Goal: Transaction & Acquisition: Purchase product/service

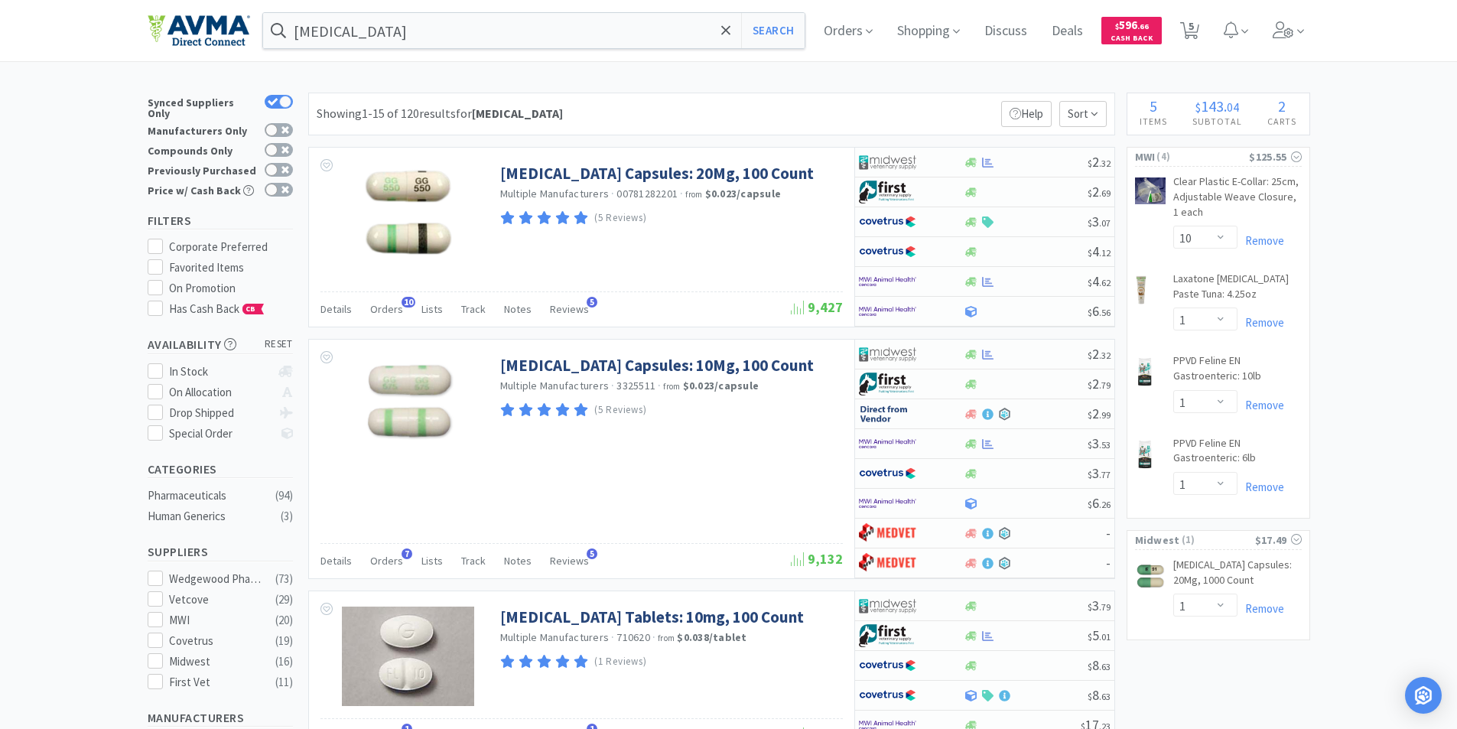
select select "10"
select select "1"
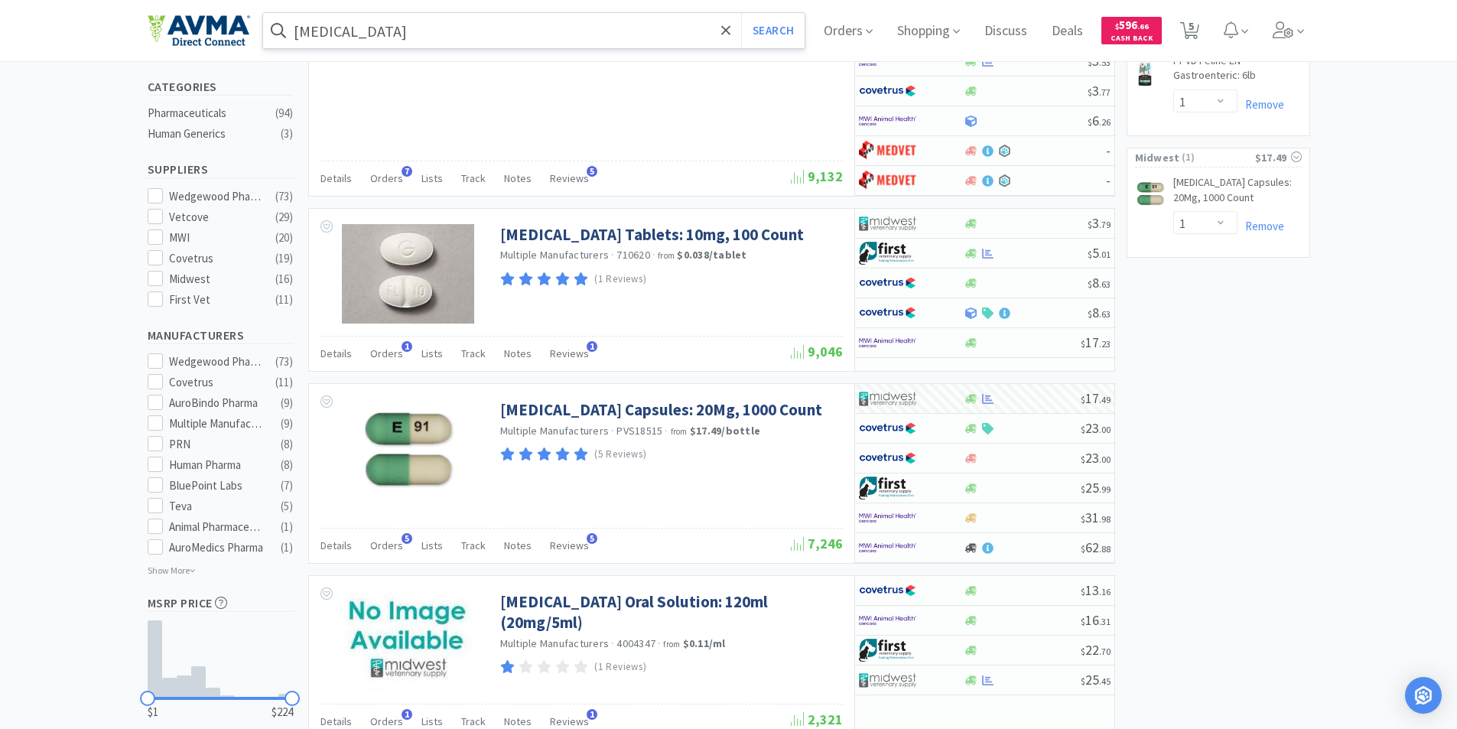
scroll to position [382, 0]
click at [410, 34] on input "[MEDICAL_DATA]" at bounding box center [534, 30] width 542 height 35
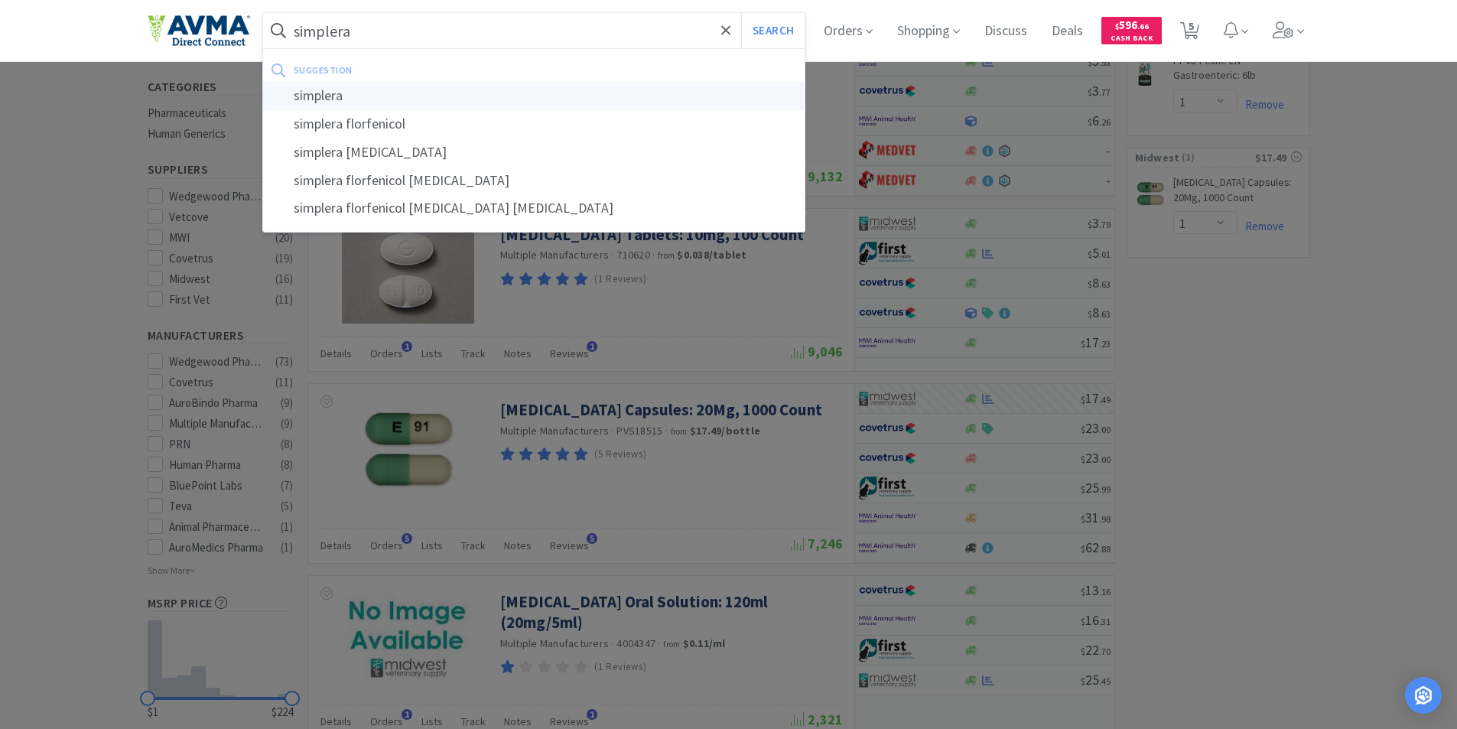
type input "simplera"
click at [329, 99] on div "simplera" at bounding box center [534, 96] width 542 height 28
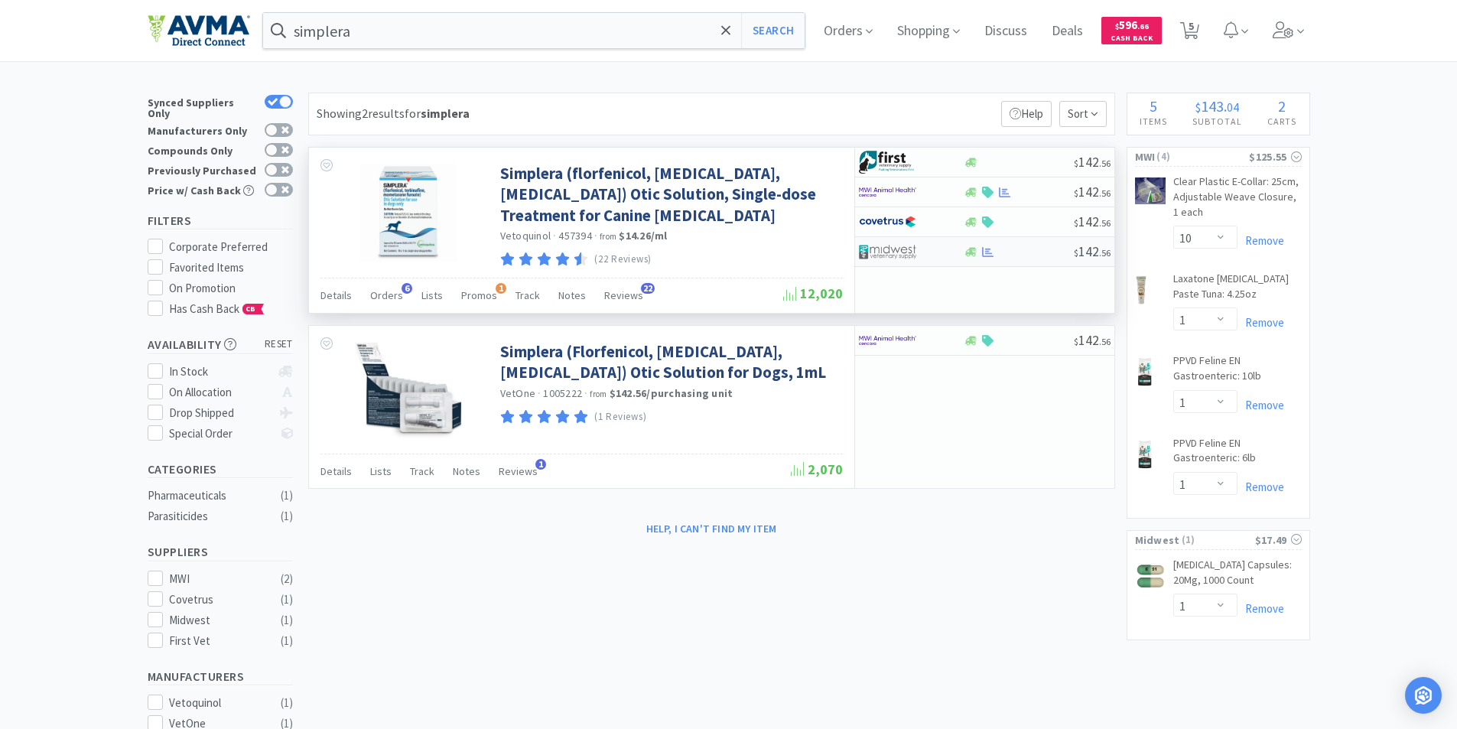
click at [880, 246] on img at bounding box center [887, 251] width 57 height 23
select select "1"
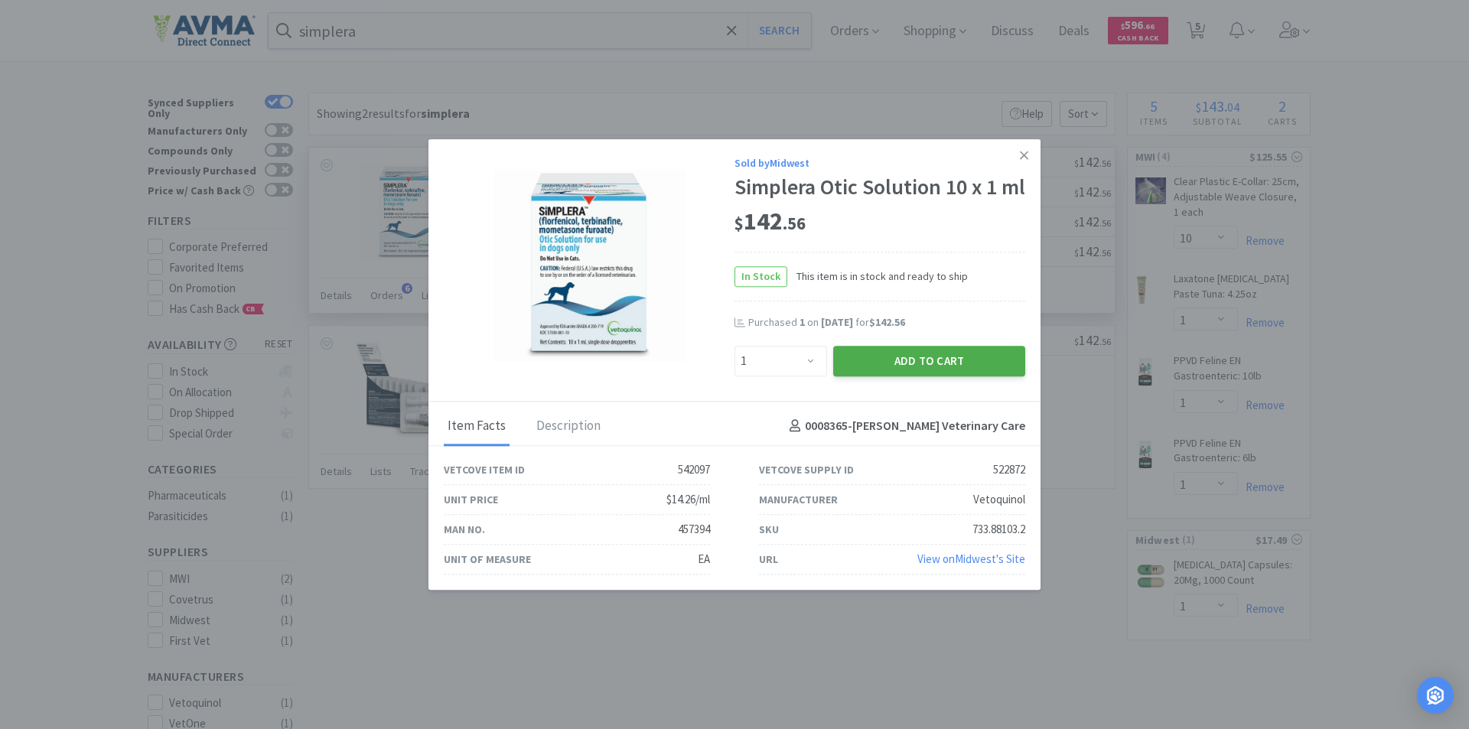
click at [910, 371] on button "Add to Cart" at bounding box center [929, 361] width 192 height 31
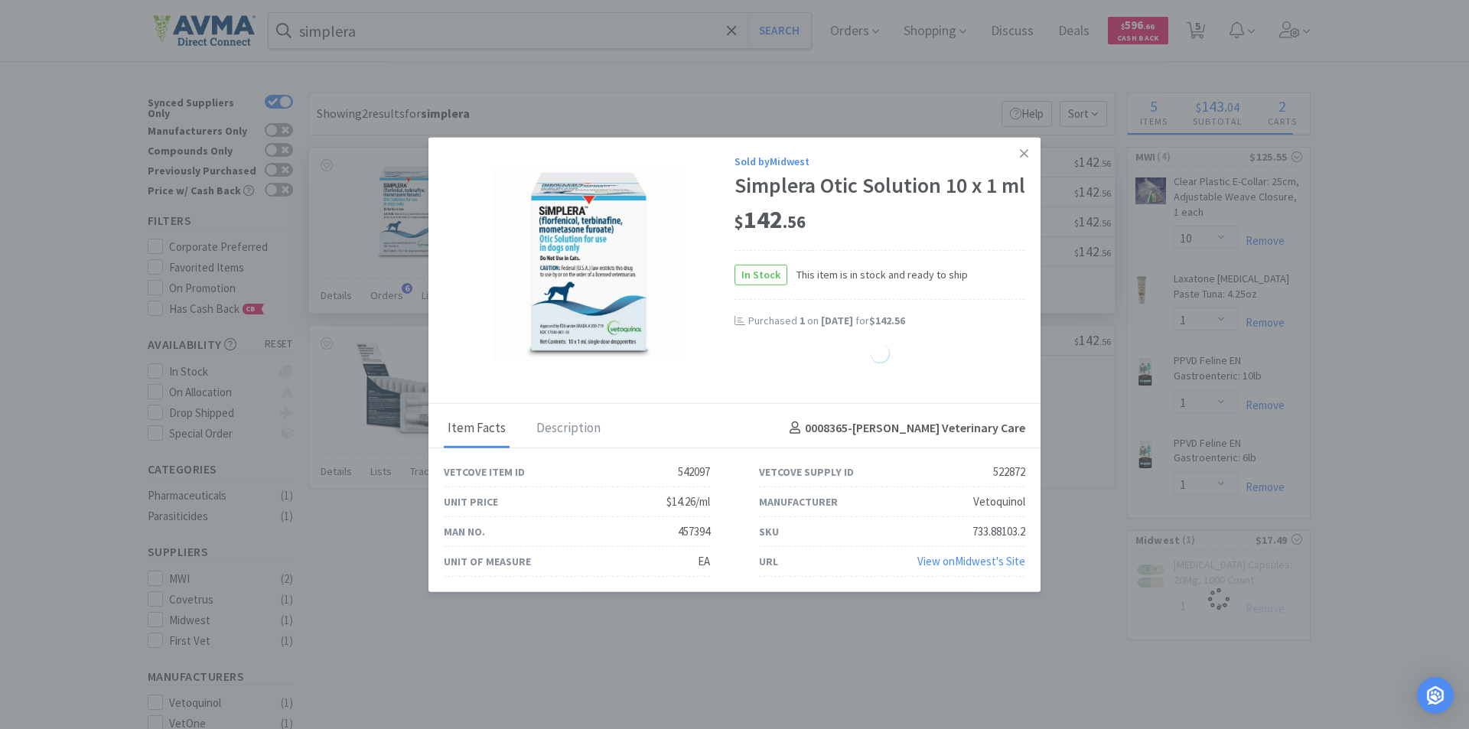
select select "1"
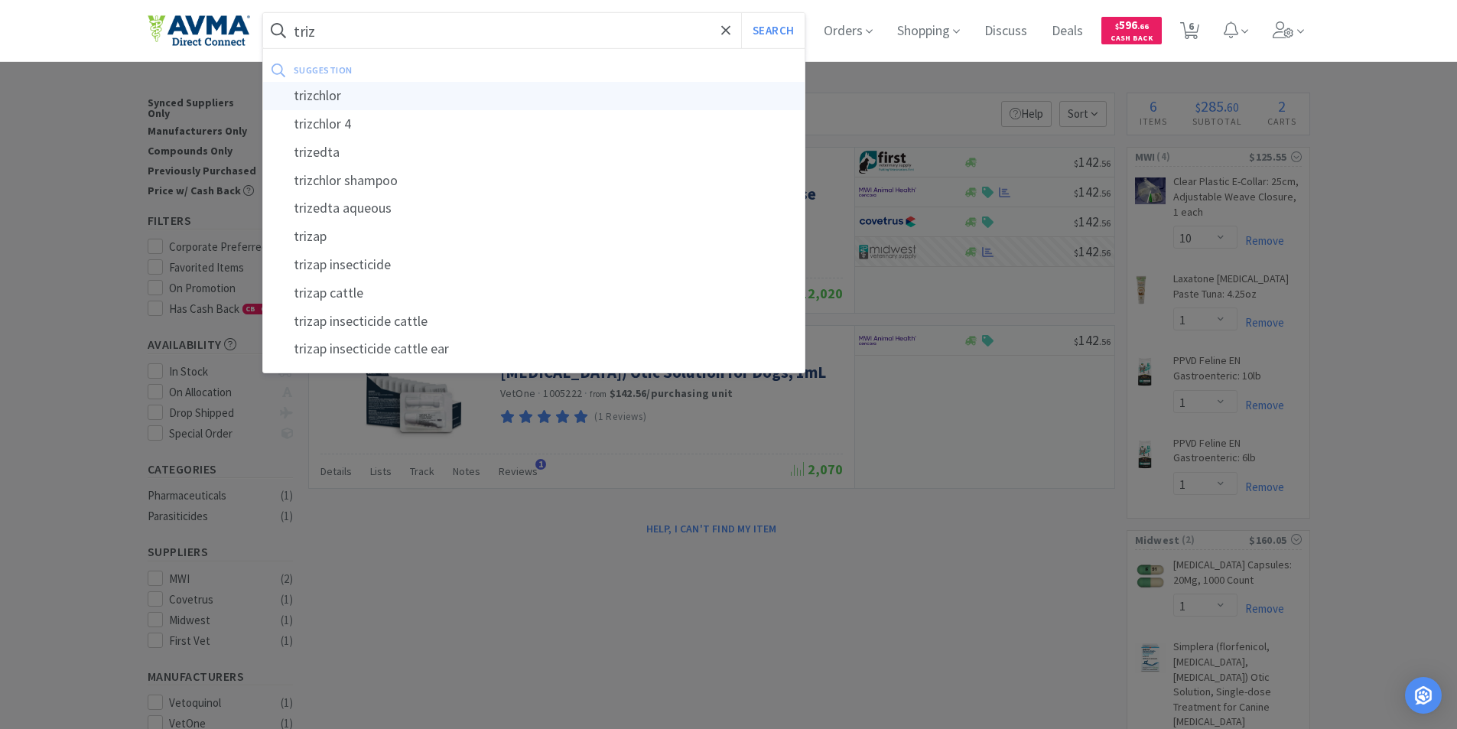
click at [337, 92] on div "trizchlor" at bounding box center [534, 96] width 542 height 28
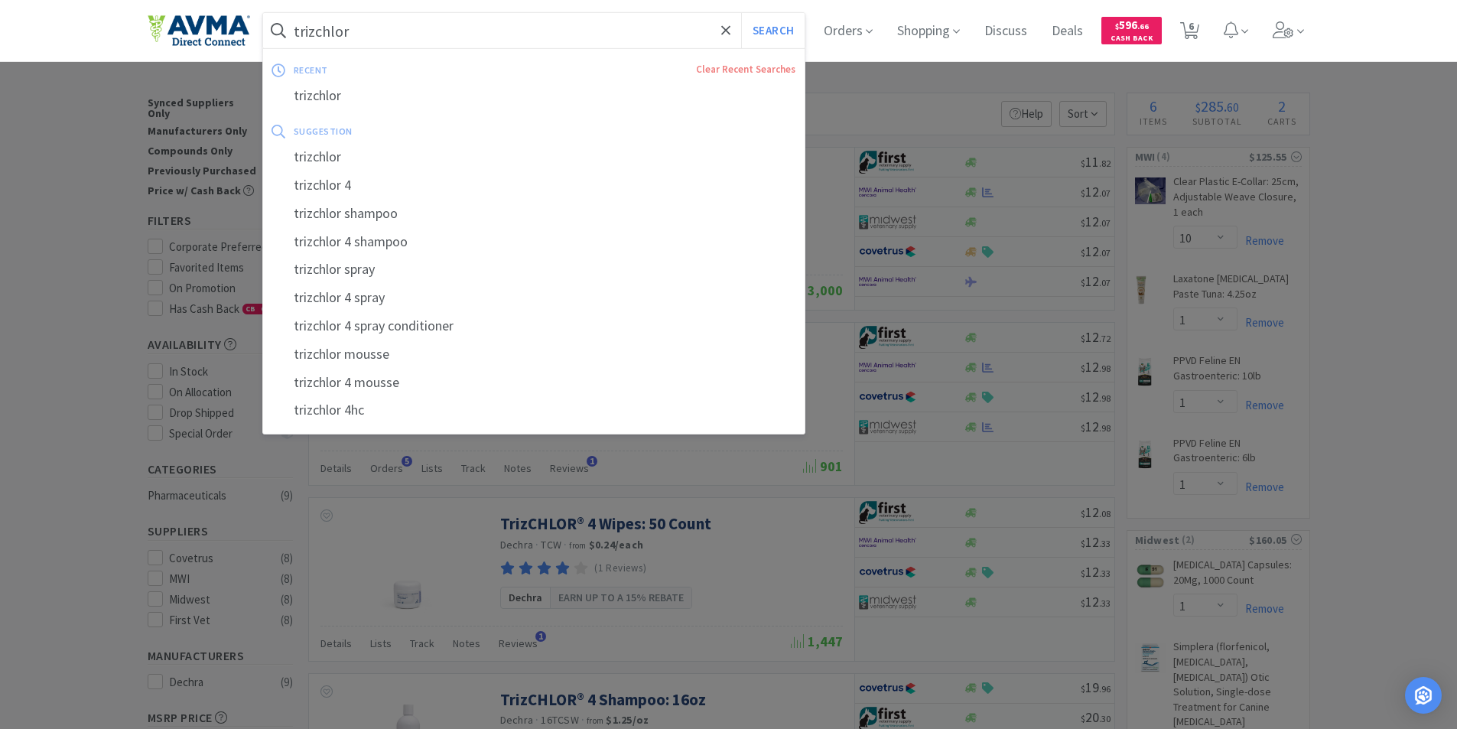
click at [415, 28] on input "trizchlor" at bounding box center [534, 30] width 542 height 35
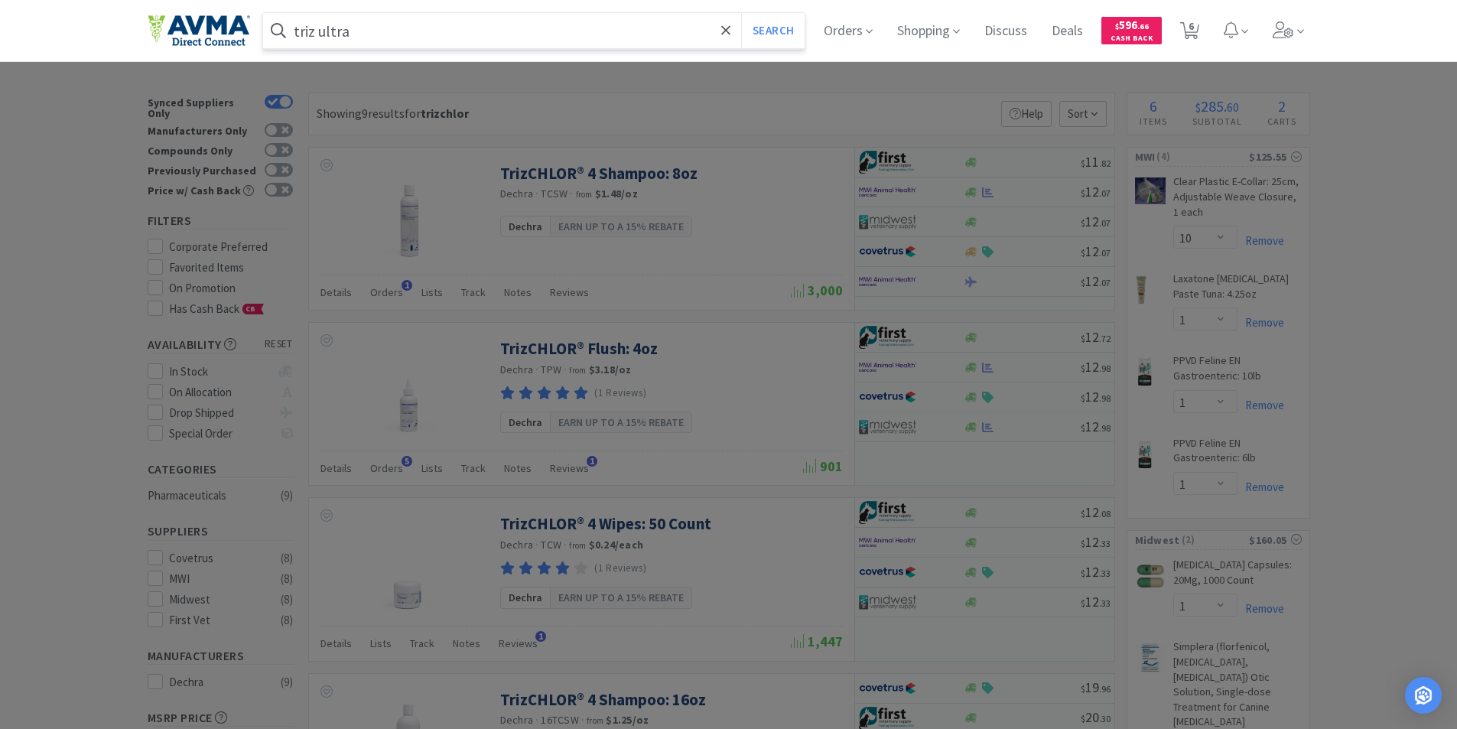
type input "triz ultra"
click at [741, 13] on button "Search" at bounding box center [772, 30] width 63 height 35
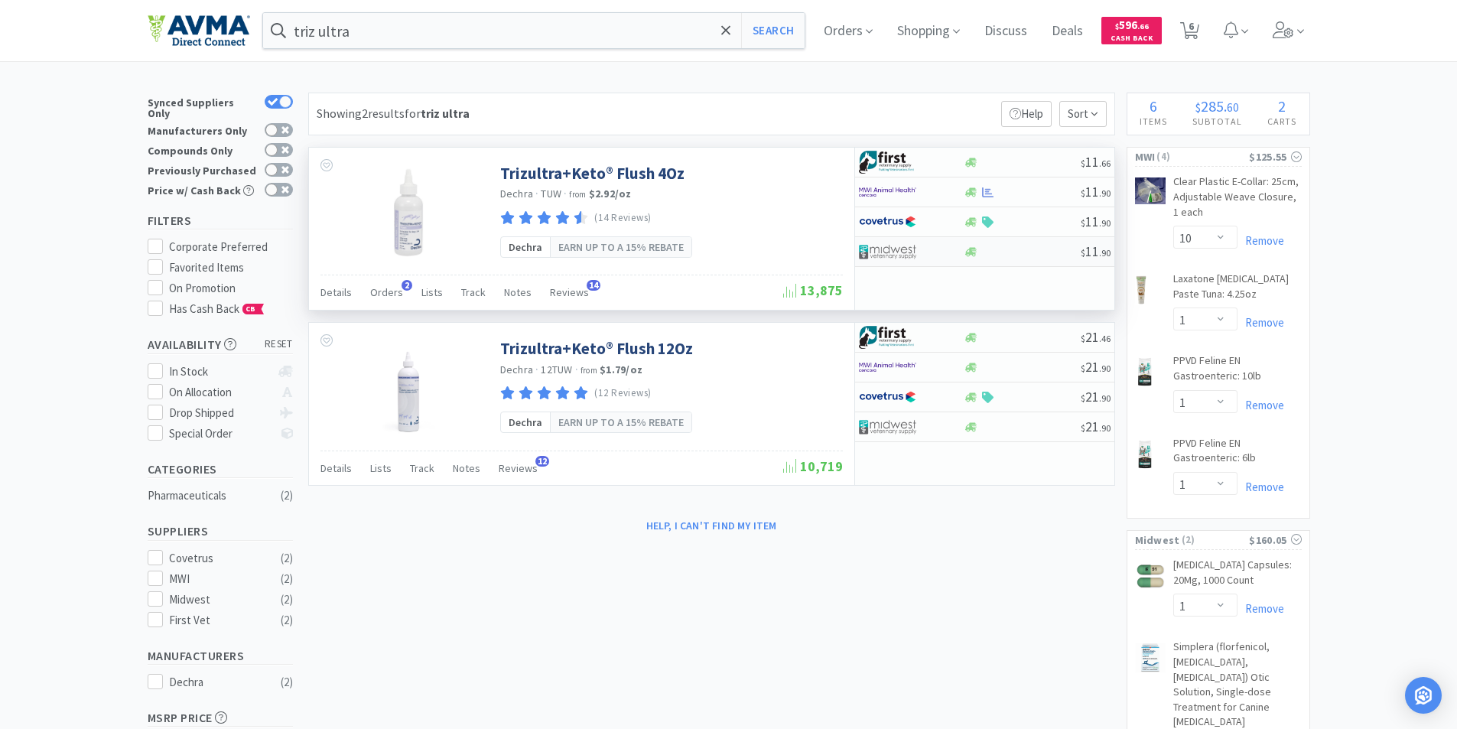
click at [894, 247] on img at bounding box center [887, 251] width 57 height 23
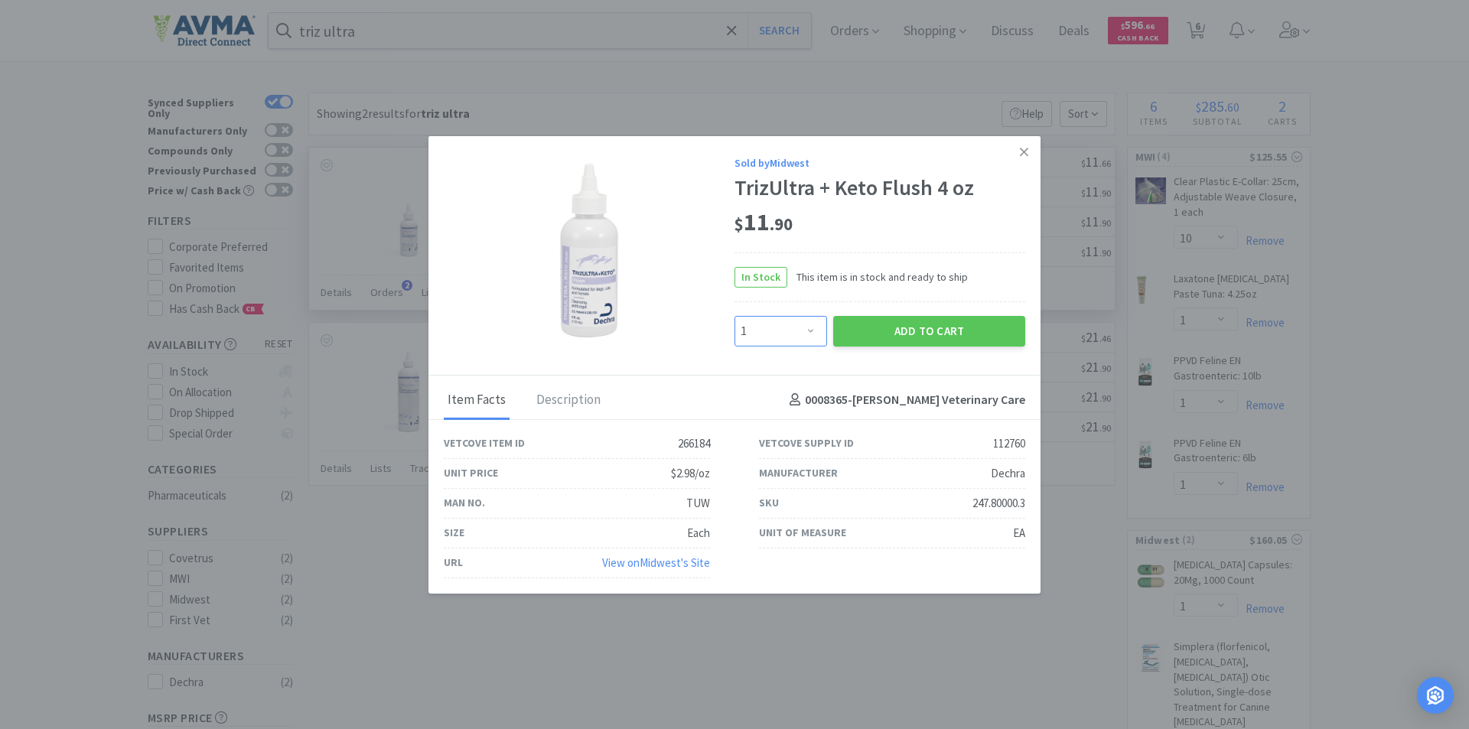
click at [809, 331] on select "Enter Quantity 1 2 3 4 5 6 7 8 9 10 11 12 13 14 15 16 17 18 19 20 Enter Quantity" at bounding box center [780, 331] width 93 height 31
select select "4"
click at [734, 316] on select "Enter Quantity 1 2 3 4 5 6 7 8 9 10 11 12 13 14 15 16 17 18 19 20 Enter Quantity" at bounding box center [780, 331] width 93 height 31
click at [885, 330] on button "Add to Cart" at bounding box center [929, 331] width 192 height 31
select select "4"
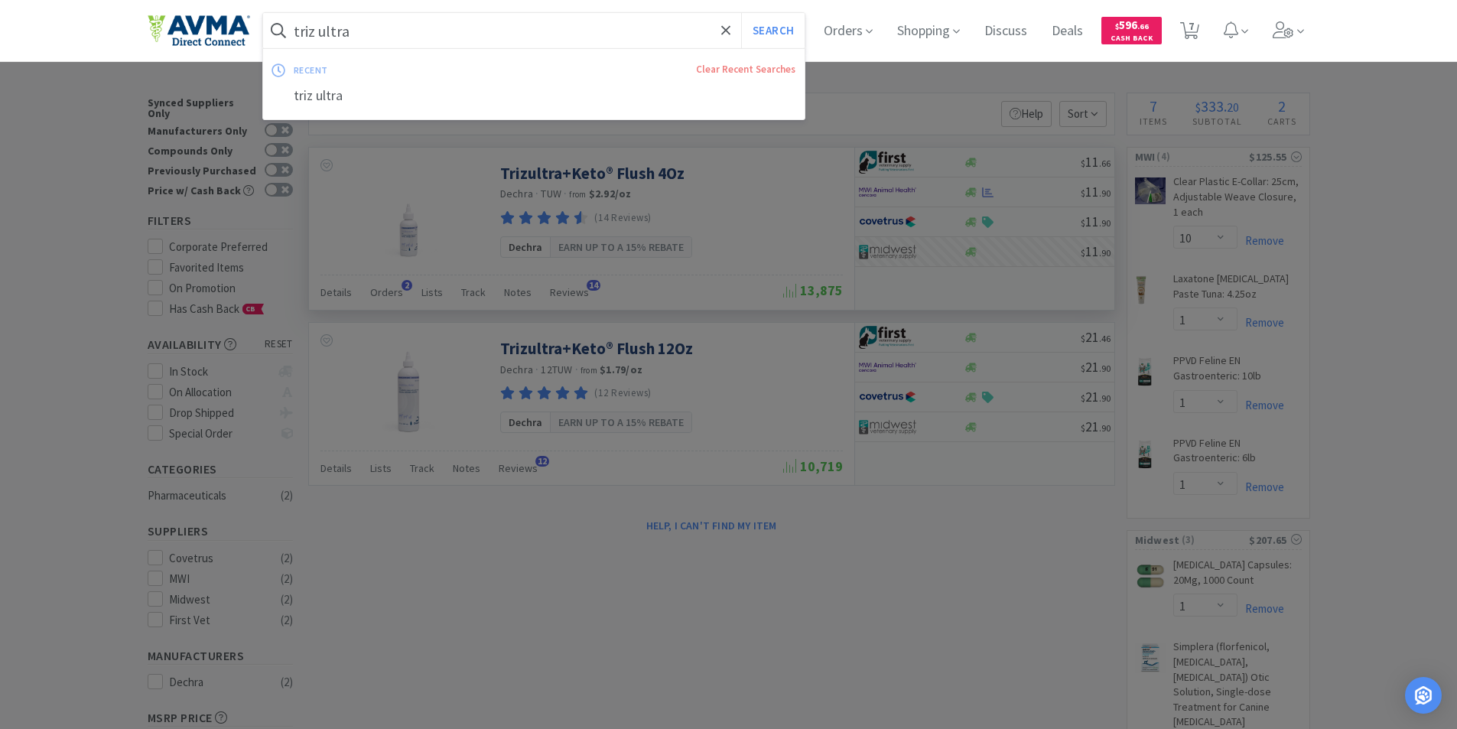
click at [411, 38] on input "triz ultra" at bounding box center [534, 30] width 542 height 35
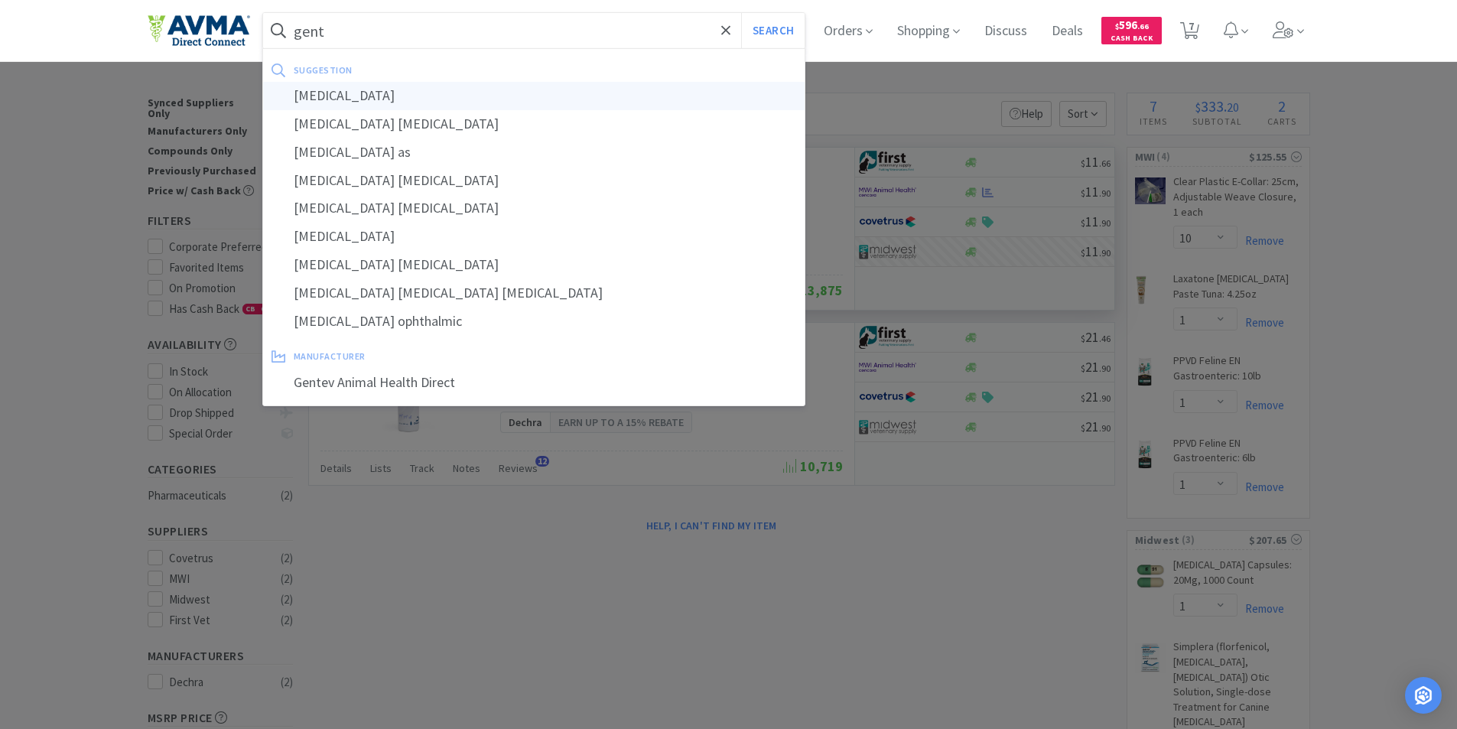
click at [357, 94] on div "[MEDICAL_DATA]" at bounding box center [534, 96] width 542 height 28
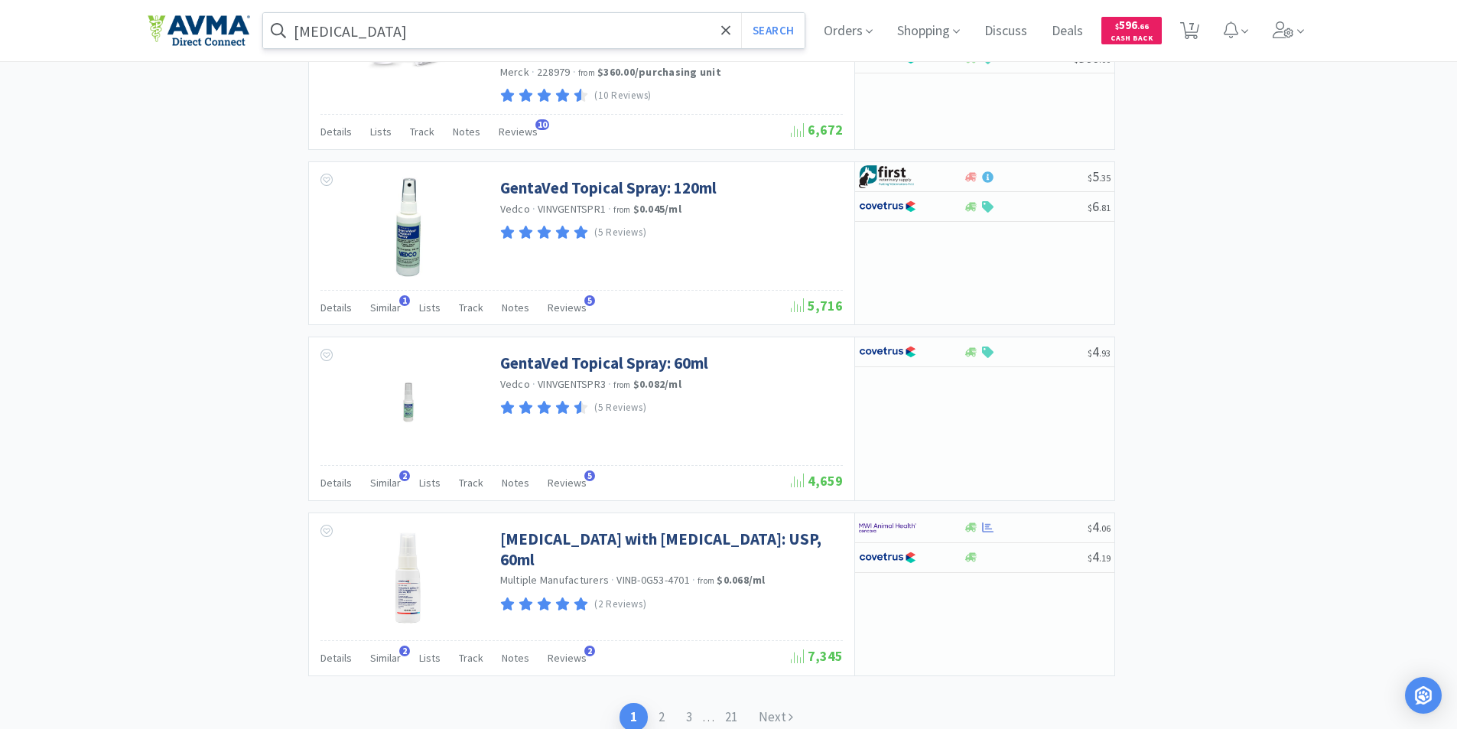
scroll to position [2514, 0]
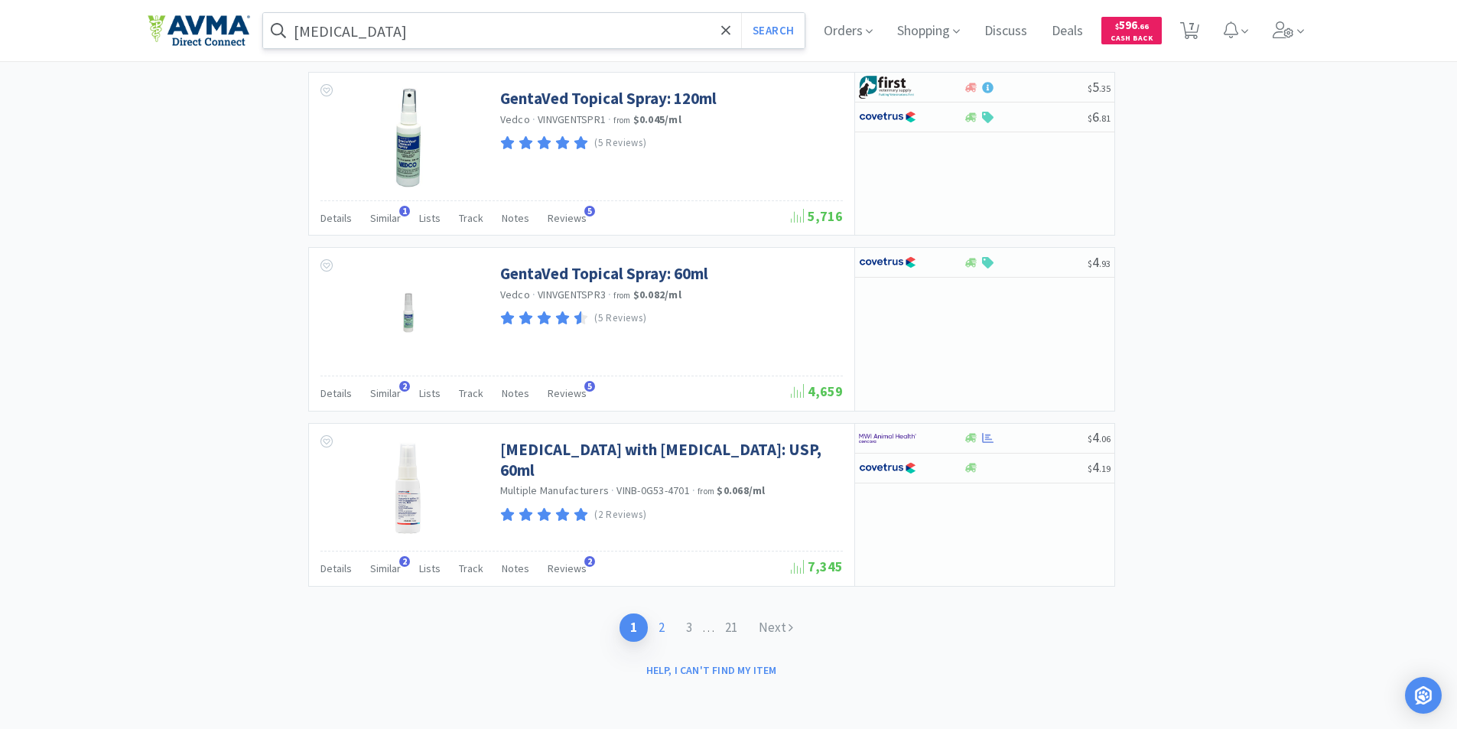
click at [661, 627] on link "2" at bounding box center [662, 628] width 28 height 28
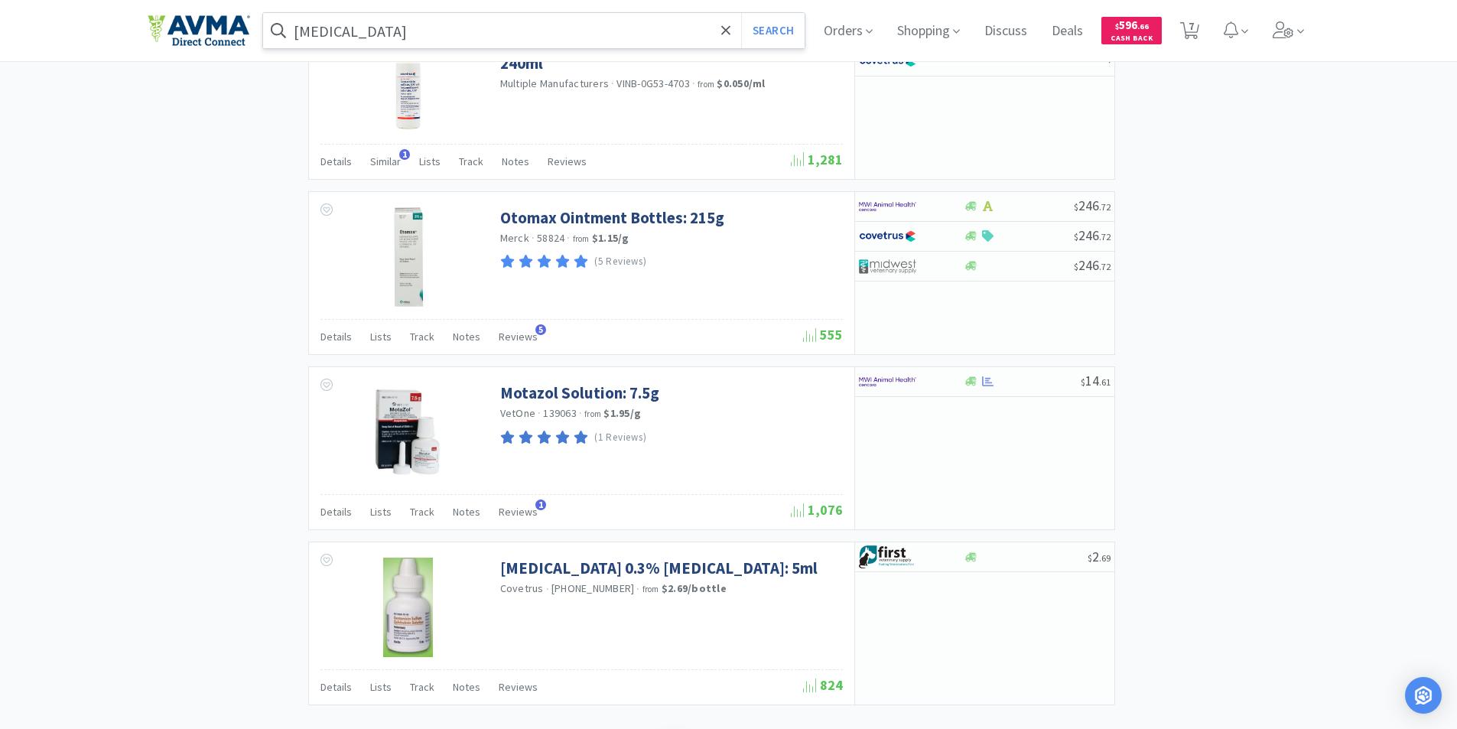
scroll to position [2337, 0]
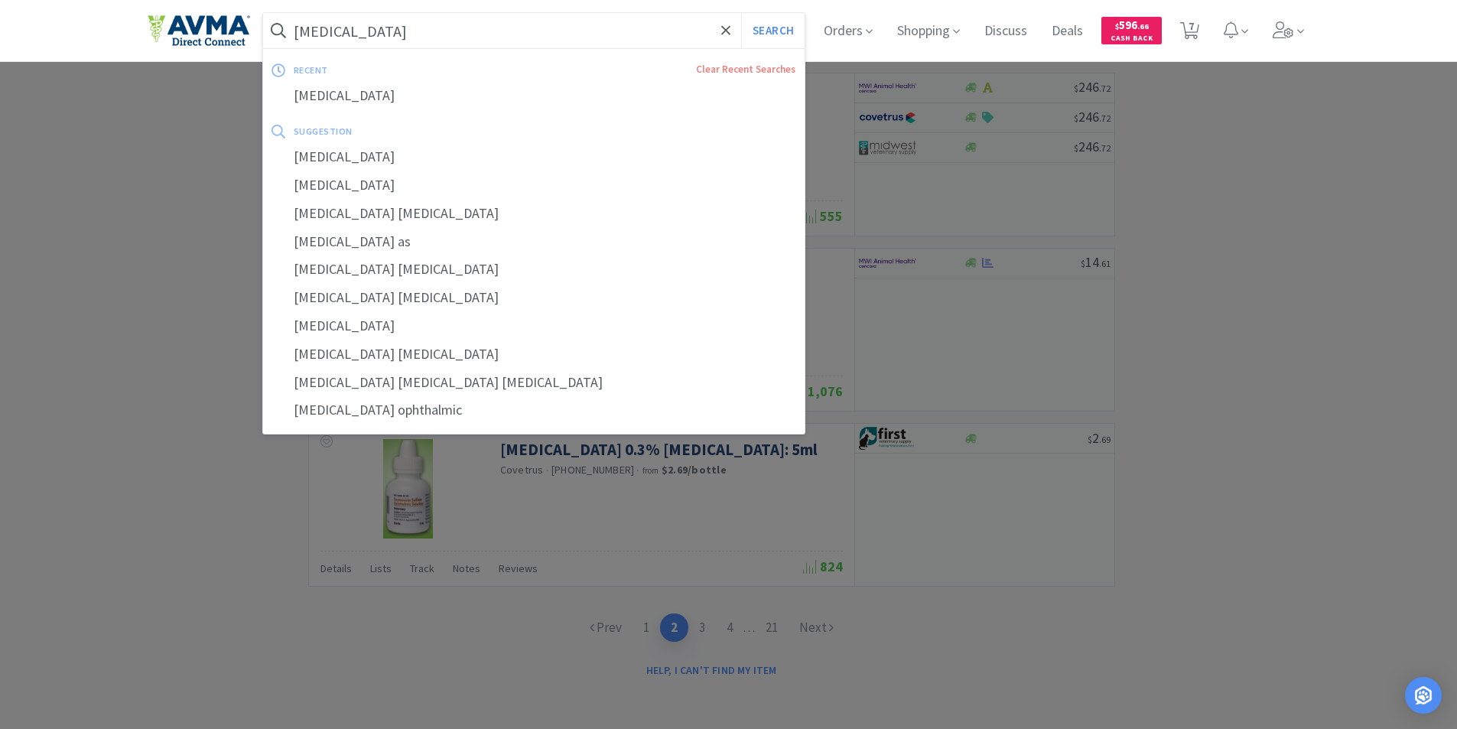
click at [403, 28] on input "[MEDICAL_DATA]" at bounding box center [534, 30] width 542 height 35
drag, startPoint x: 403, startPoint y: 28, endPoint x: 414, endPoint y: 24, distance: 11.1
click at [407, 28] on input "[MEDICAL_DATA]" at bounding box center [534, 30] width 542 height 35
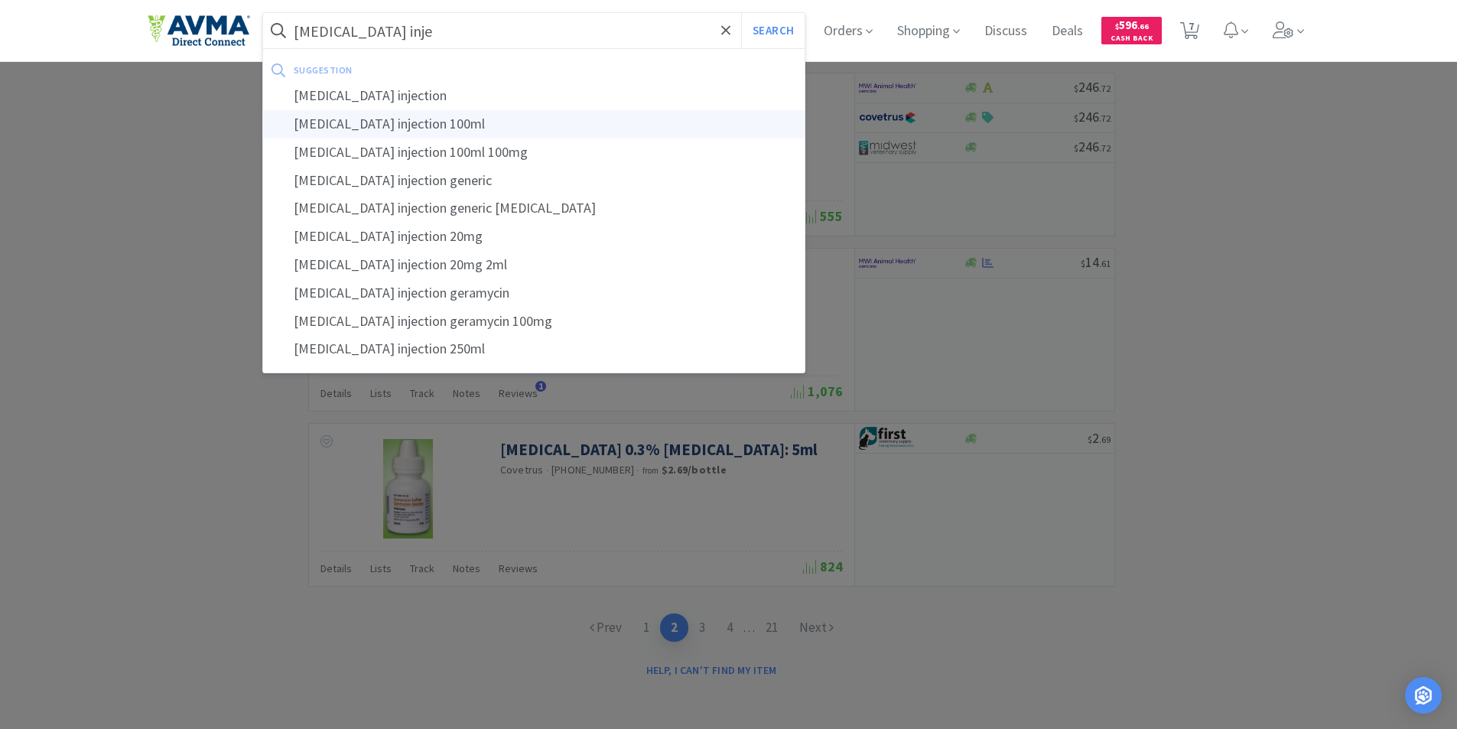
click at [399, 120] on div "[MEDICAL_DATA] injection 100ml" at bounding box center [534, 124] width 542 height 28
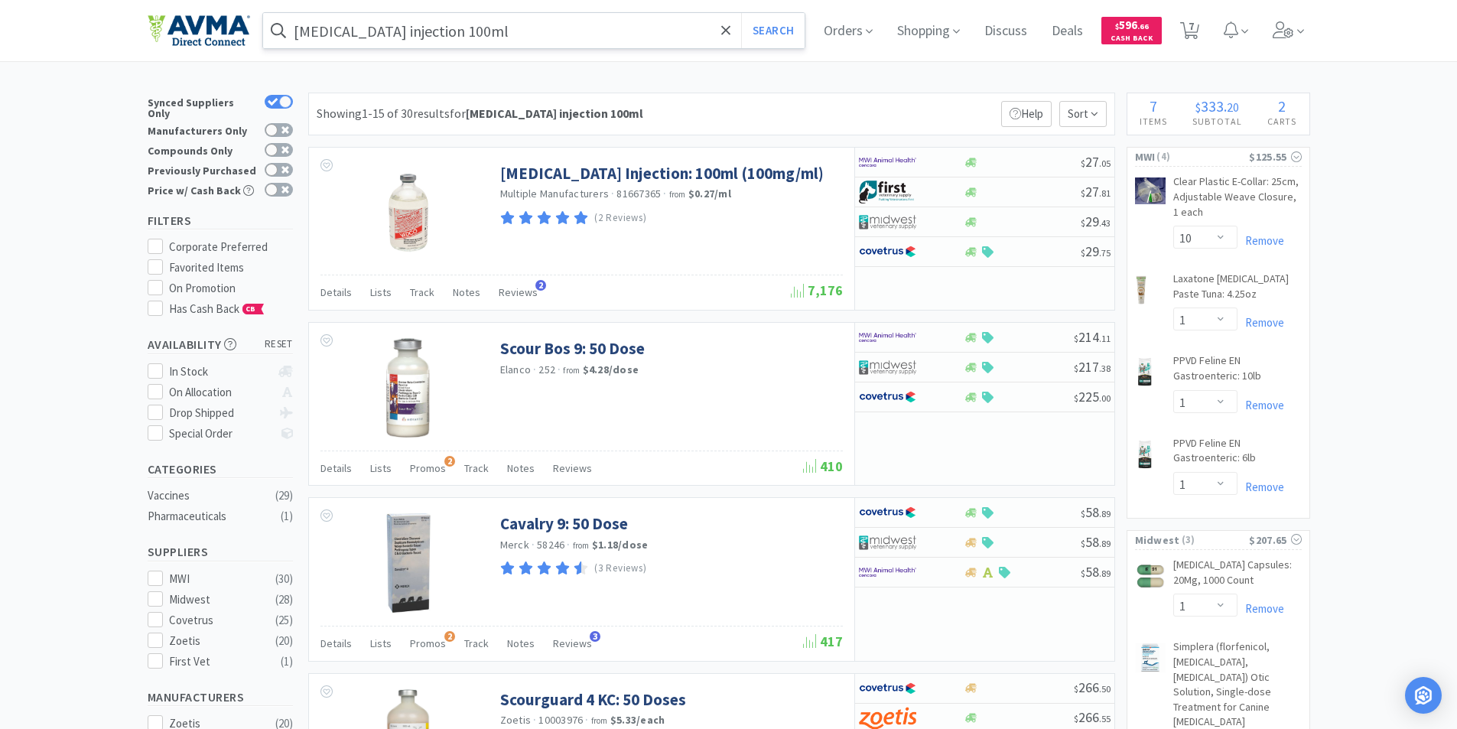
click at [347, 31] on input "[MEDICAL_DATA] injection 100ml" at bounding box center [534, 30] width 542 height 35
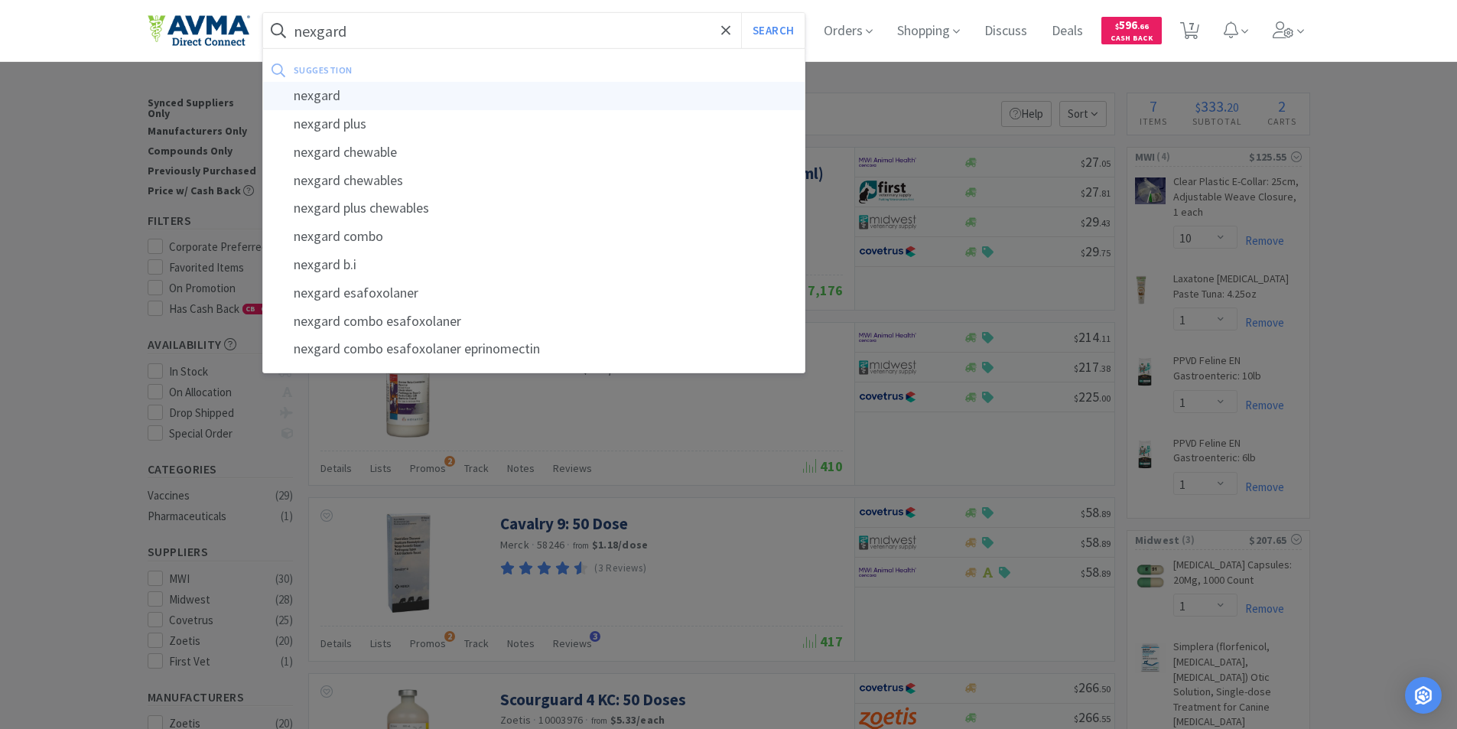
type input "nexgard"
click at [320, 95] on div "nexgard" at bounding box center [534, 96] width 542 height 28
